Goal: Information Seeking & Learning: Find specific fact

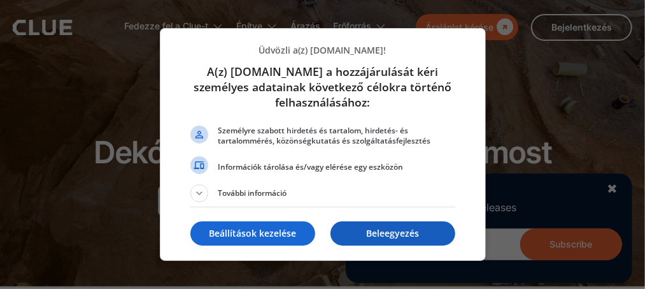
click at [397, 236] on p "Beleegyezés" at bounding box center [393, 233] width 125 height 13
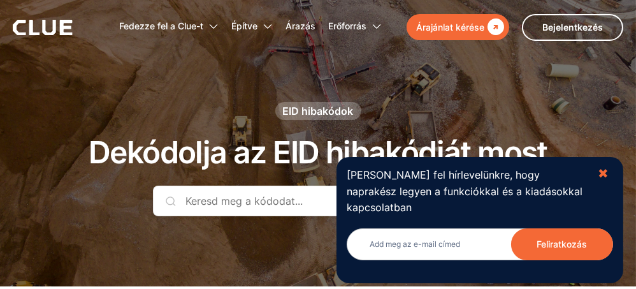
click at [601, 176] on font "✖" at bounding box center [603, 173] width 11 height 15
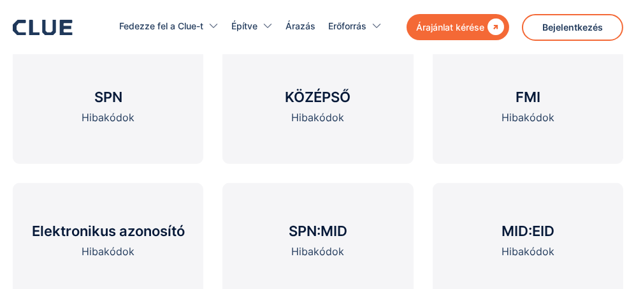
scroll to position [1211, 0]
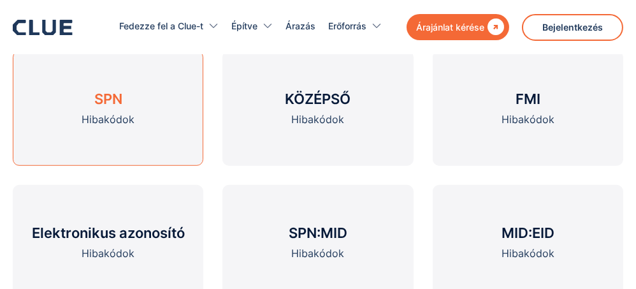
click at [103, 112] on div "Hibakódok" at bounding box center [108, 120] width 53 height 16
